Goal: Information Seeking & Learning: Learn about a topic

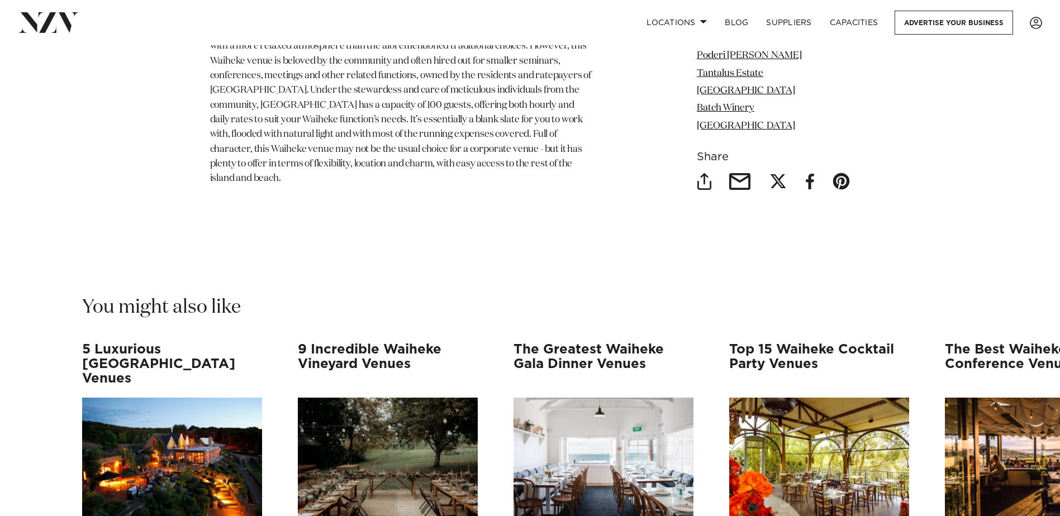
scroll to position [6870, 0]
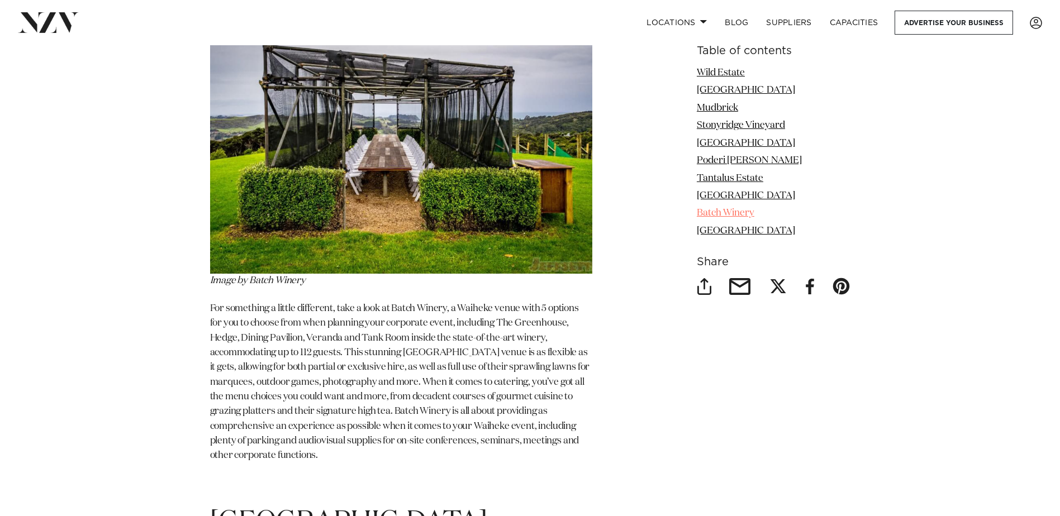
click at [732, 210] on link "Batch Winery" at bounding box center [726, 213] width 58 height 9
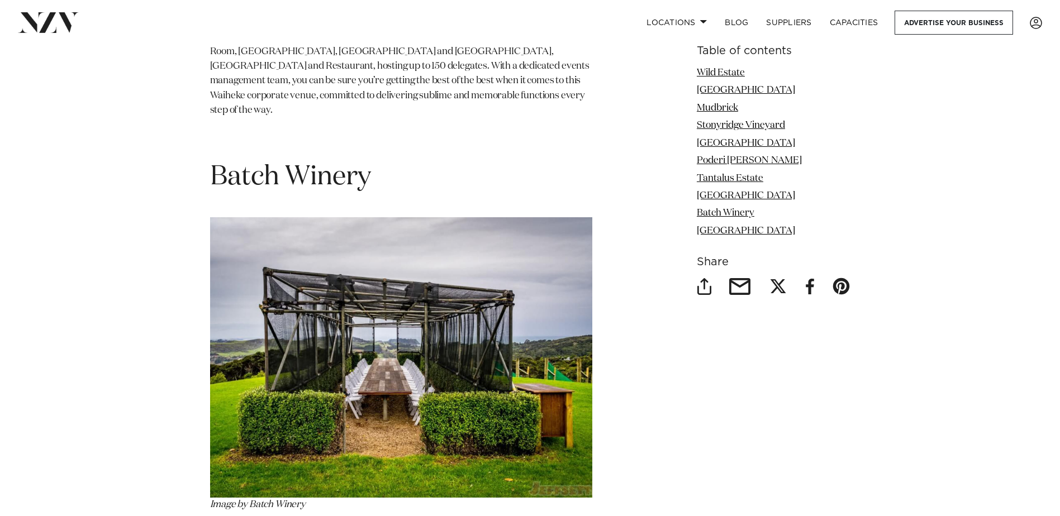
scroll to position [5808, 0]
drag, startPoint x: 759, startPoint y: 212, endPoint x: 698, endPoint y: 209, distance: 60.9
click at [698, 209] on li "Batch Winery" at bounding box center [774, 214] width 154 height 15
copy link "Batch Winery"
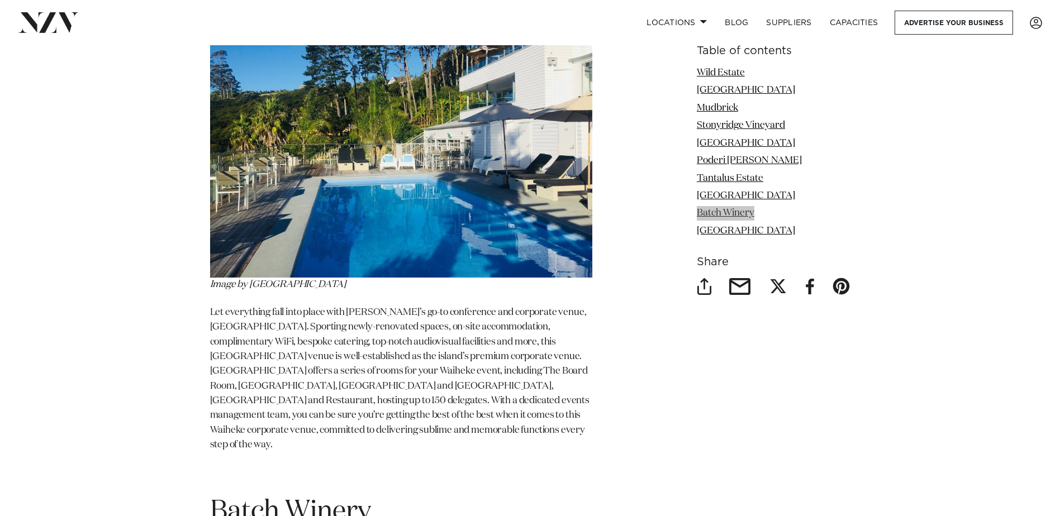
scroll to position [5473, 0]
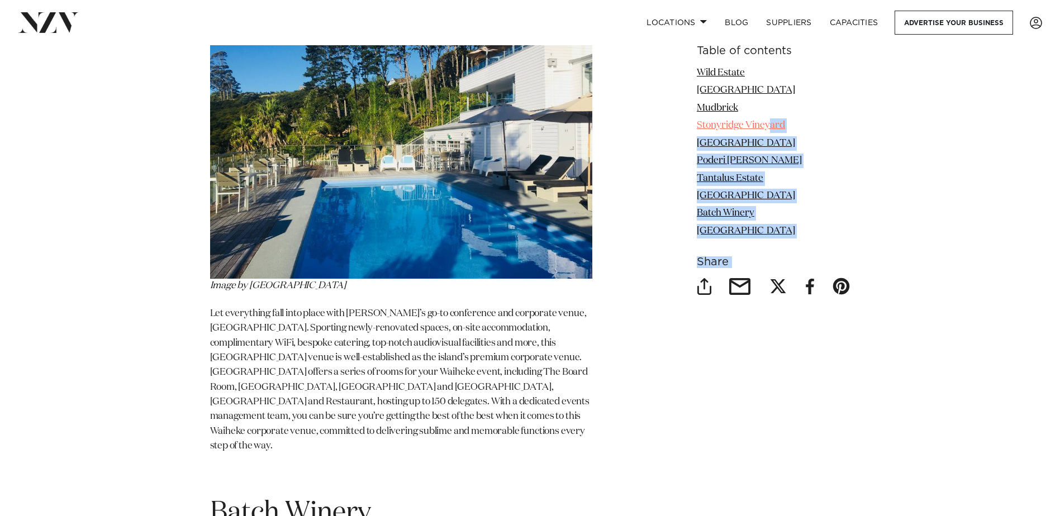
drag, startPoint x: 693, startPoint y: 69, endPoint x: 769, endPoint y: 123, distance: 93.0
click at [786, 232] on li "[GEOGRAPHIC_DATA]" at bounding box center [774, 231] width 154 height 15
click at [798, 234] on li "[GEOGRAPHIC_DATA]" at bounding box center [774, 231] width 154 height 15
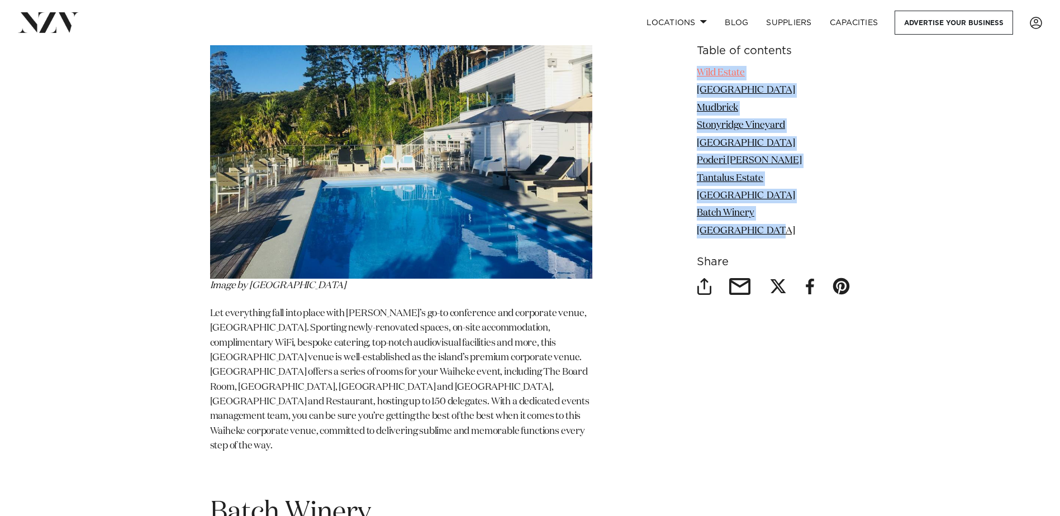
drag, startPoint x: 774, startPoint y: 227, endPoint x: 697, endPoint y: 68, distance: 176.1
click at [697, 68] on ul "Wild Estate Delamore Lodge Mudbrick Stonyridge Vineyard Waiheke Waterfront Lodg…" at bounding box center [774, 152] width 154 height 173
copy ul "Wild Estate Delamore Lodge Mudbrick Stonyridge Vineyard Waiheke Waterfront Lodg…"
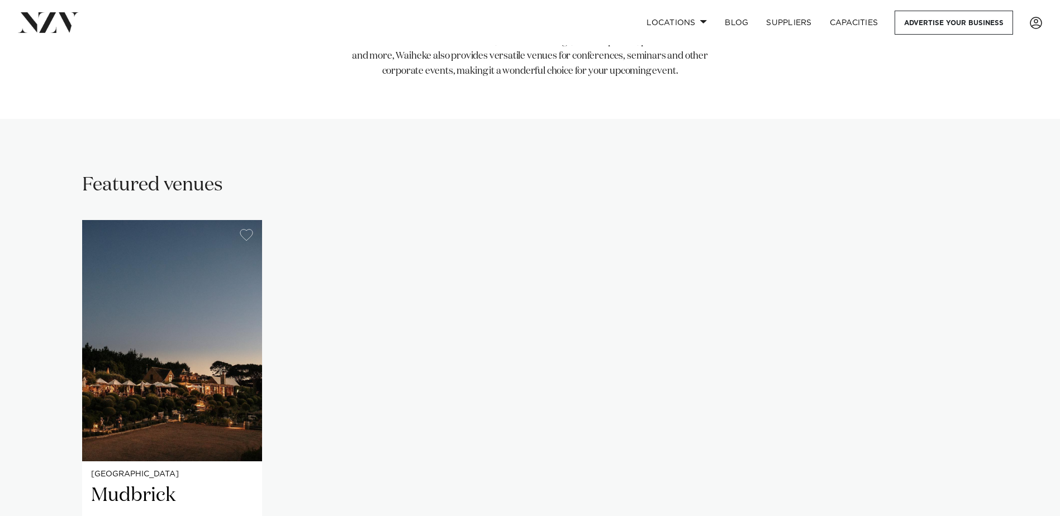
scroll to position [782, 0]
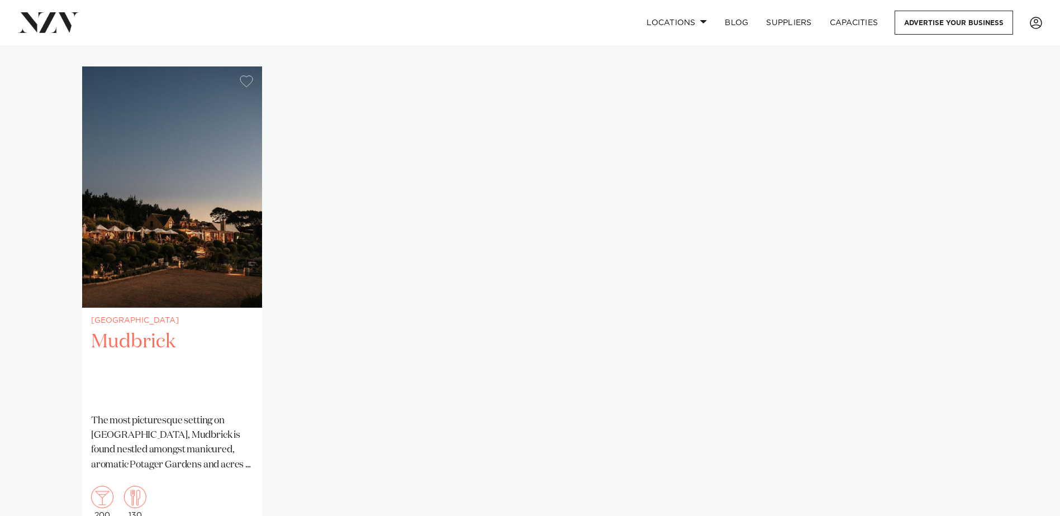
click at [180, 294] on img "1 / 1" at bounding box center [172, 186] width 180 height 241
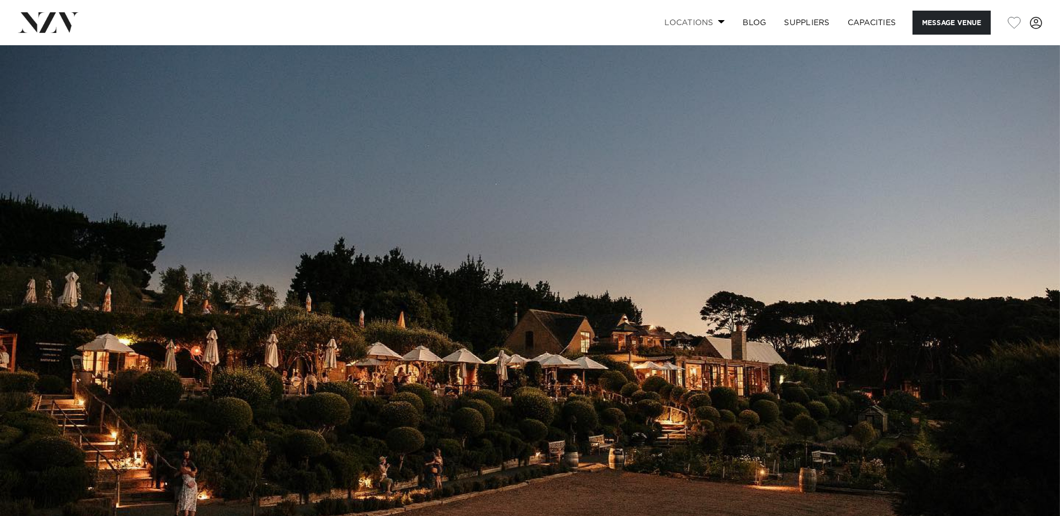
click at [718, 21] on span at bounding box center [721, 22] width 7 height 4
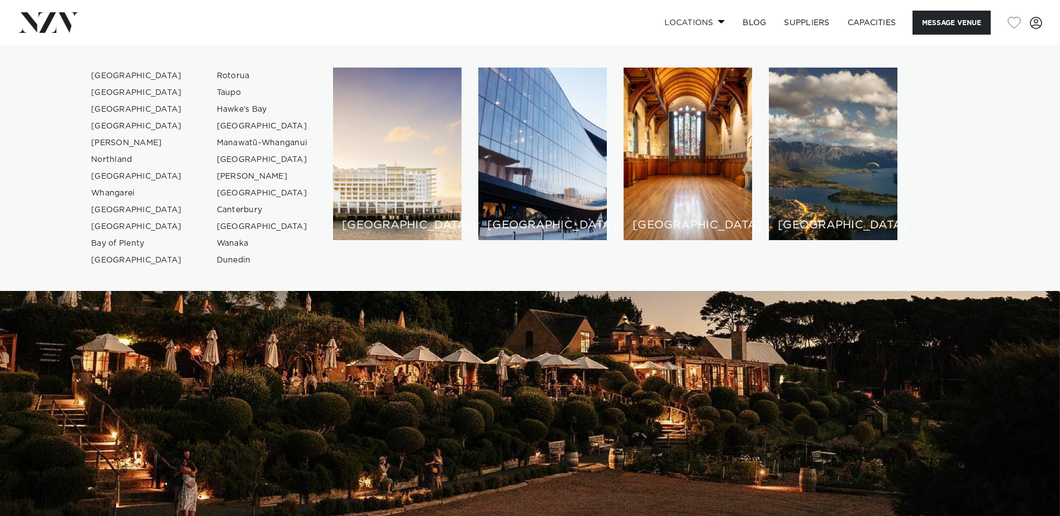
click at [718, 21] on span at bounding box center [721, 22] width 7 height 4
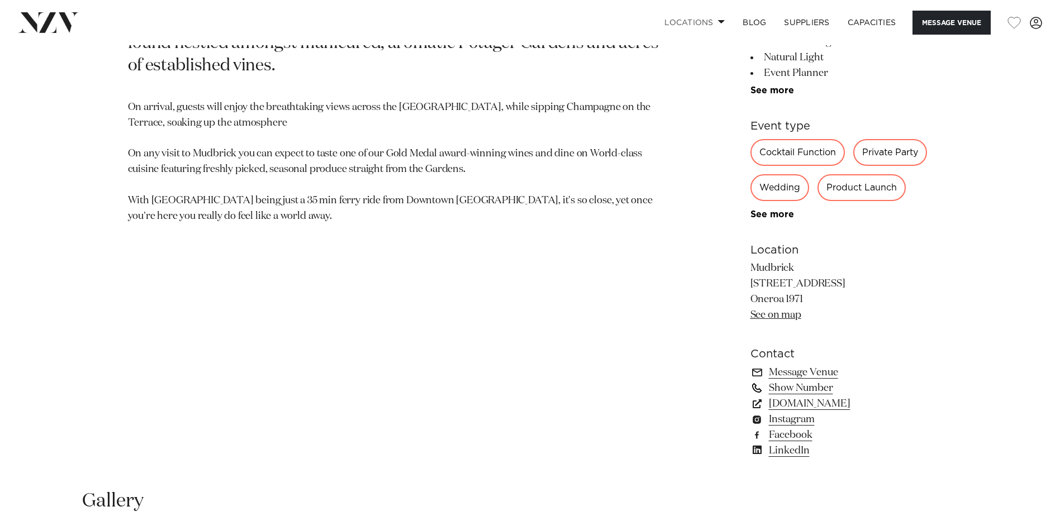
scroll to position [670, 0]
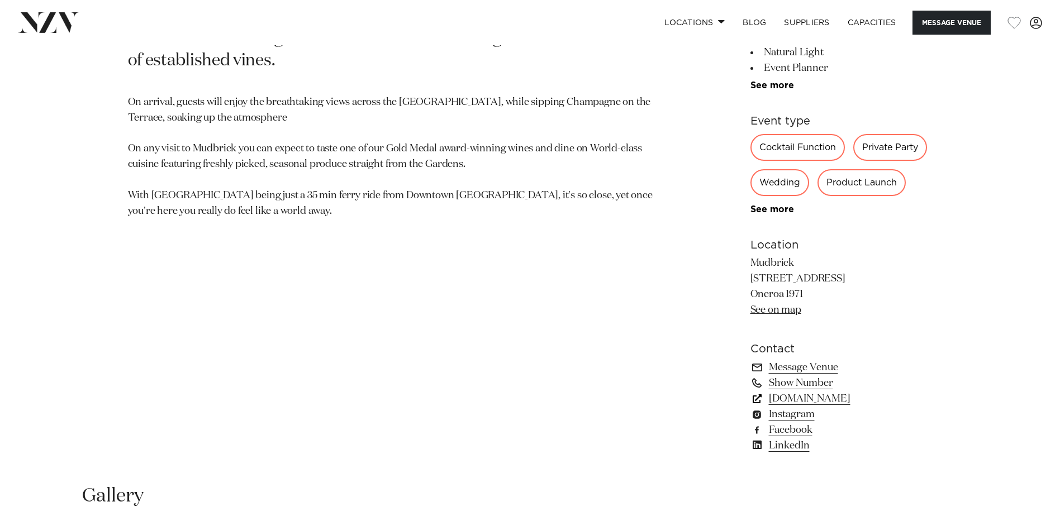
click at [818, 397] on link "mudbrick.co.nz" at bounding box center [841, 399] width 182 height 16
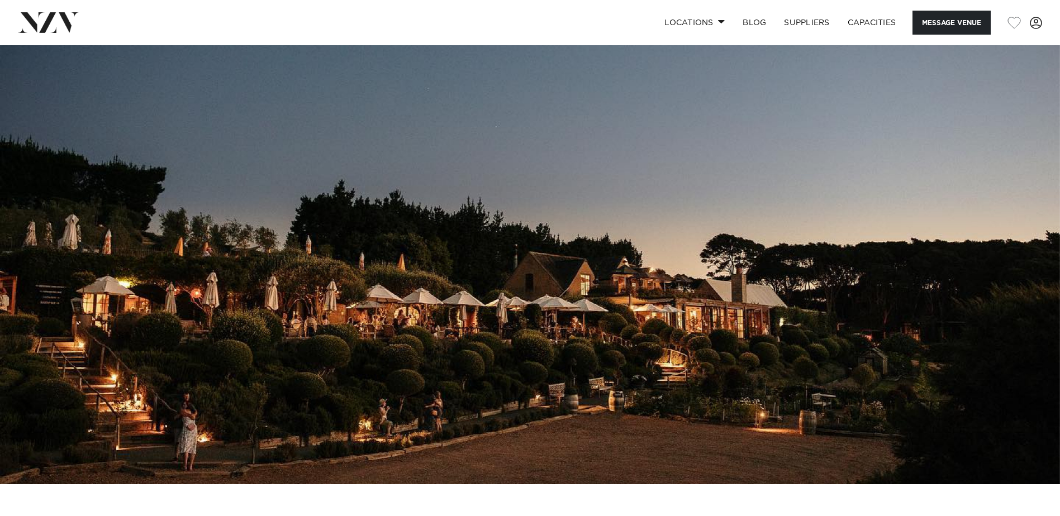
scroll to position [0, 0]
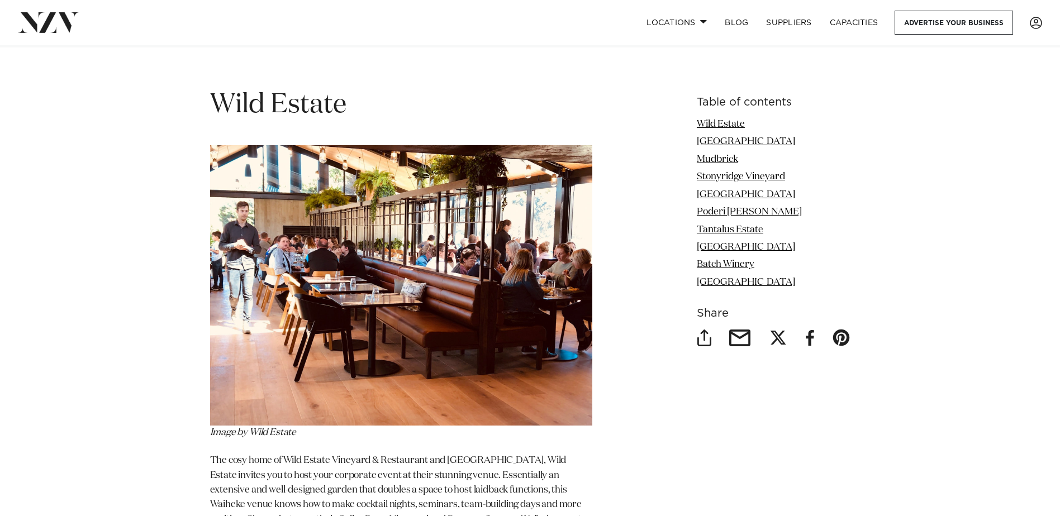
scroll to position [1396, 0]
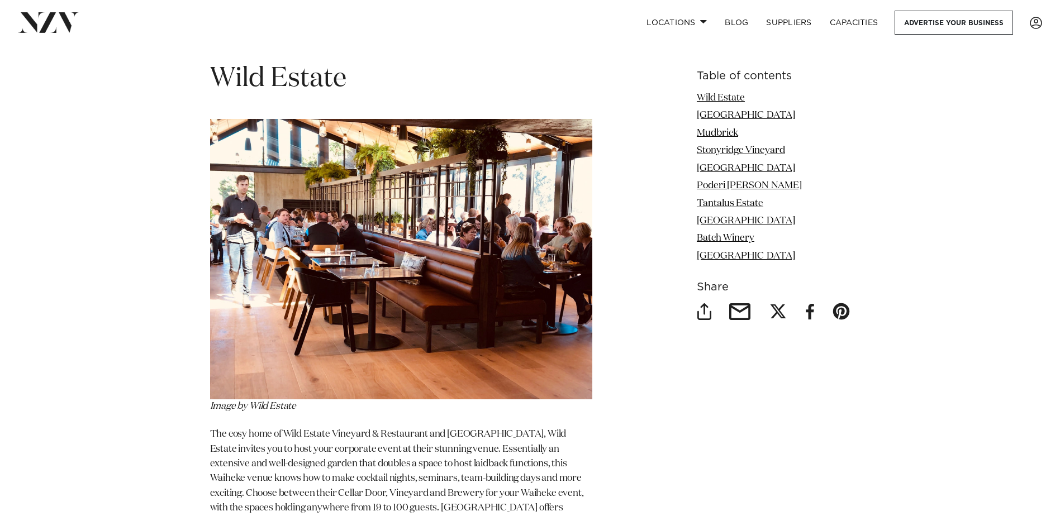
click at [490, 223] on img at bounding box center [401, 259] width 382 height 280
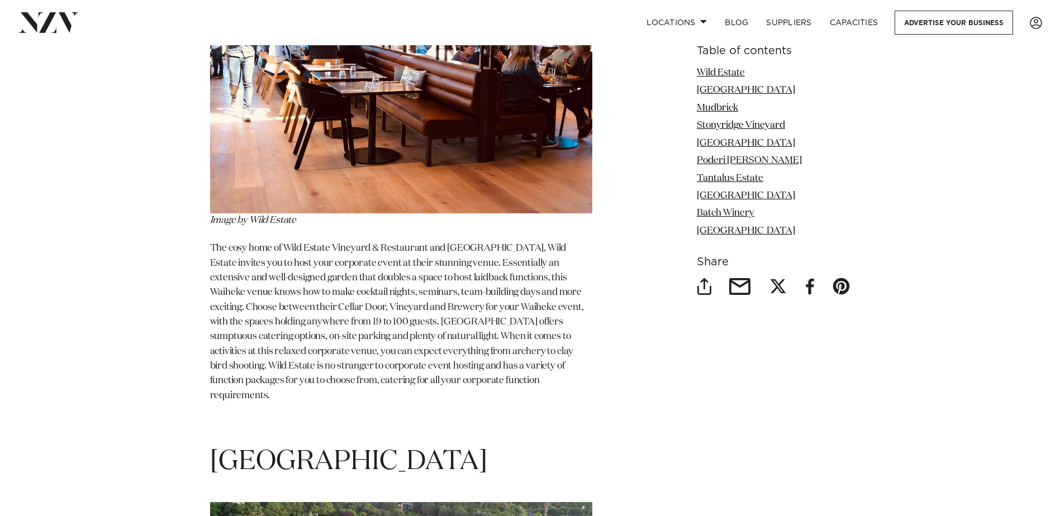
scroll to position [1620, 0]
